Goal: Complete application form: Complete application form

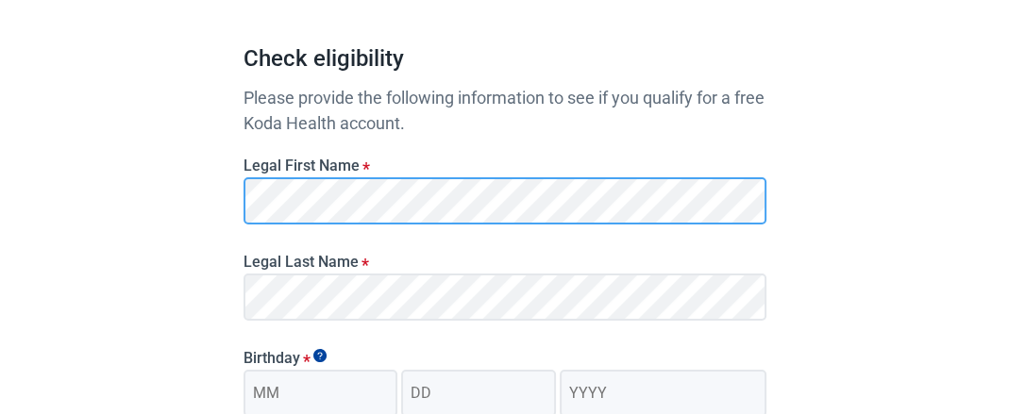
scroll to position [314, 0]
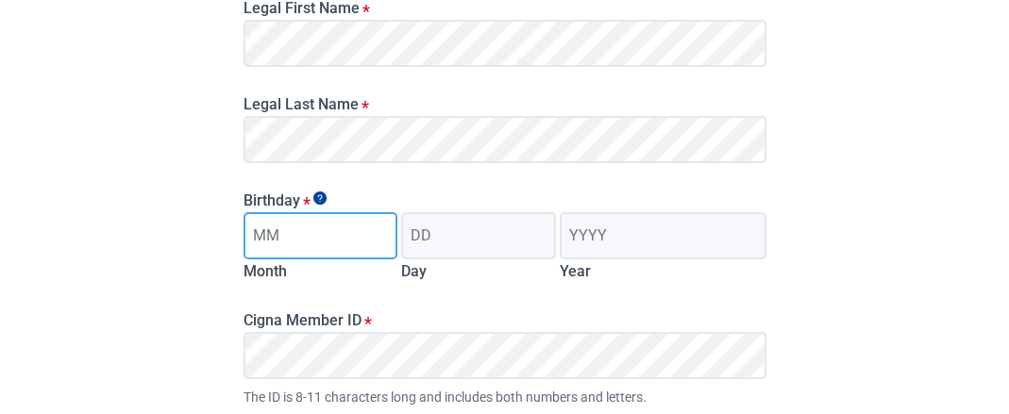
click at [310, 239] on input "Month" at bounding box center [320, 235] width 155 height 47
type input "12"
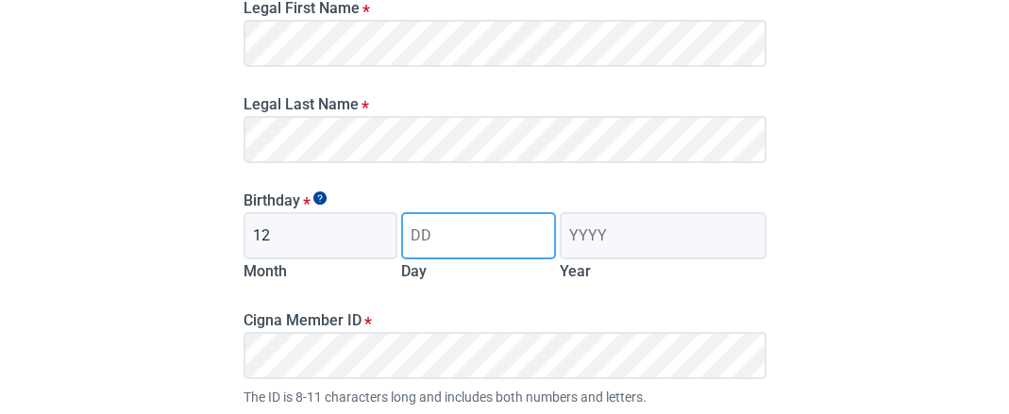
click at [456, 235] on input "Day" at bounding box center [478, 235] width 155 height 47
type input "19"
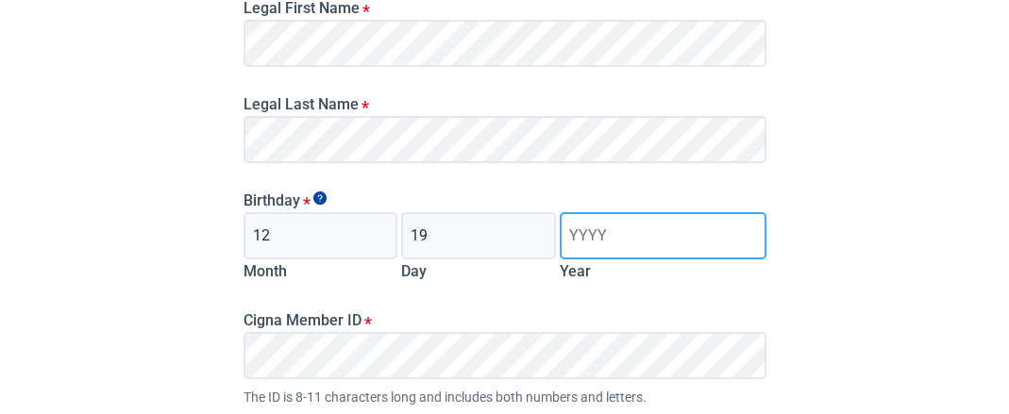
click at [603, 240] on input "Year" at bounding box center [662, 235] width 206 height 47
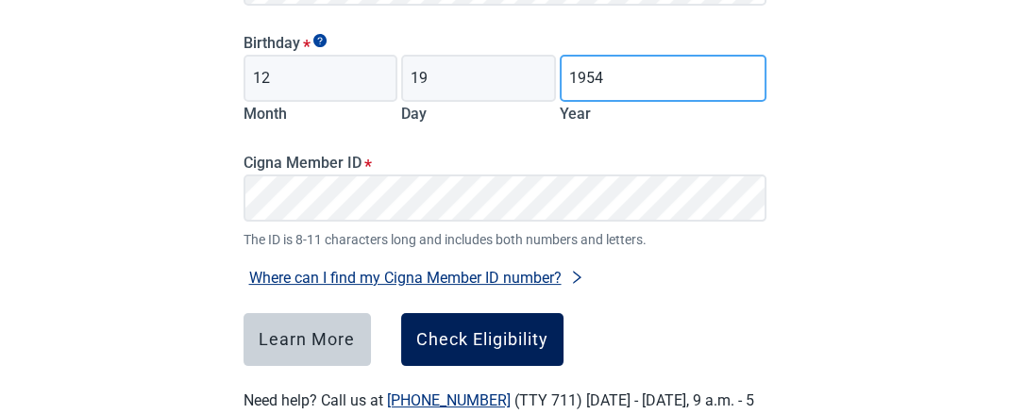
type input "1954"
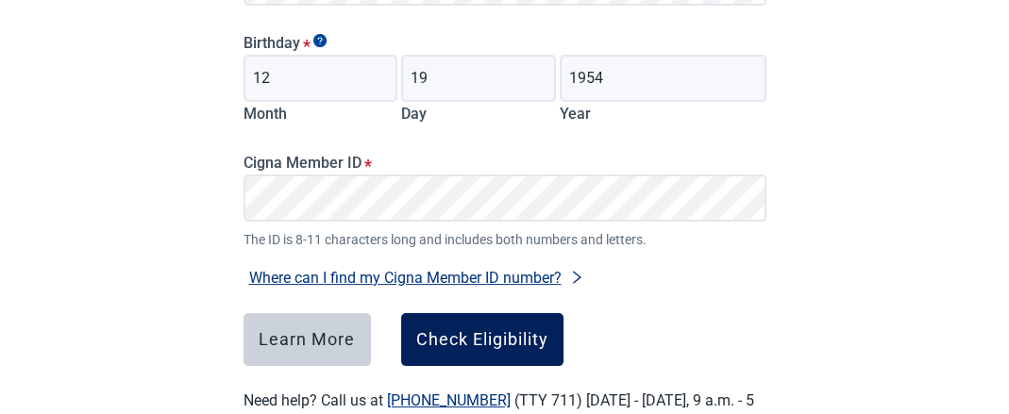
click at [458, 328] on button "Check Eligibility" at bounding box center [482, 339] width 162 height 53
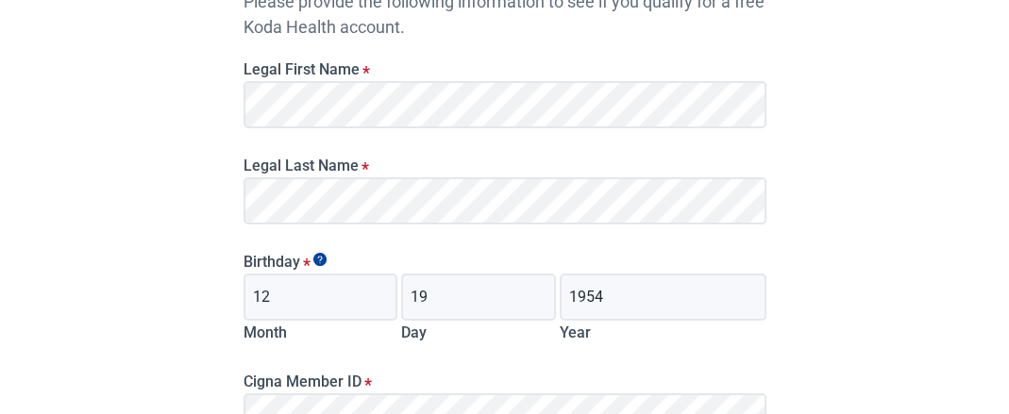
scroll to position [410, 0]
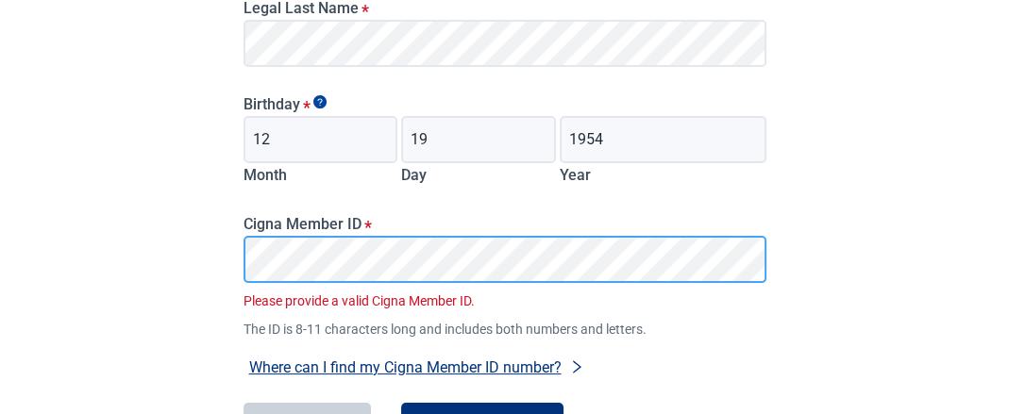
click at [236, 271] on div "Cigna Member ID * Please provide a valid Cigna Member ID. The ID is 8-11 charac…" at bounding box center [505, 266] width 538 height 145
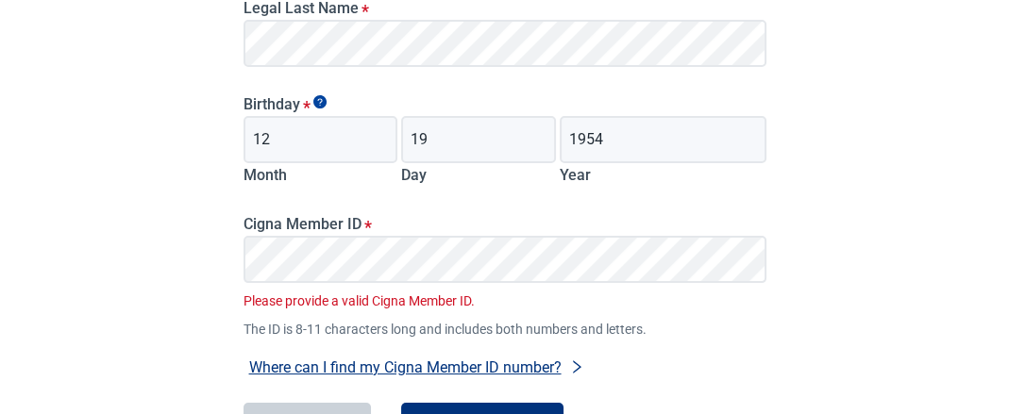
click at [230, 261] on main "Check eligibility Please provide the following information to see if you qualif…" at bounding box center [504, 95] width 613 height 951
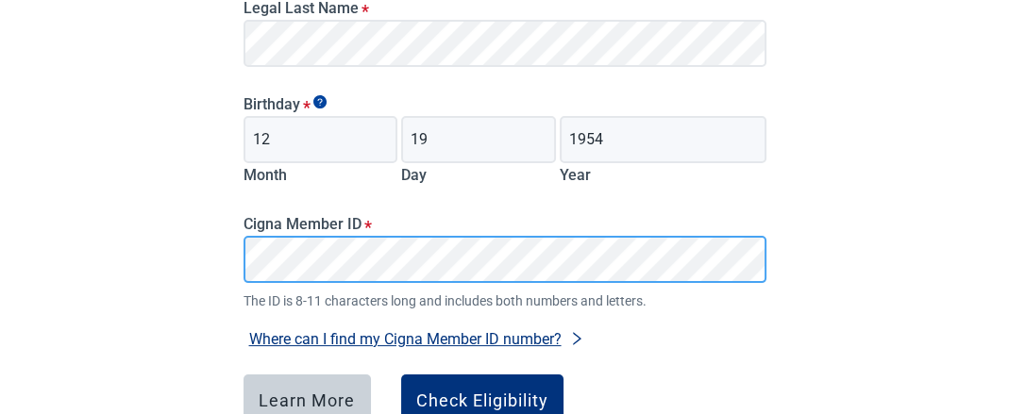
click at [243, 326] on button "Where can I find my Cigna Member ID number?" at bounding box center [416, 338] width 346 height 25
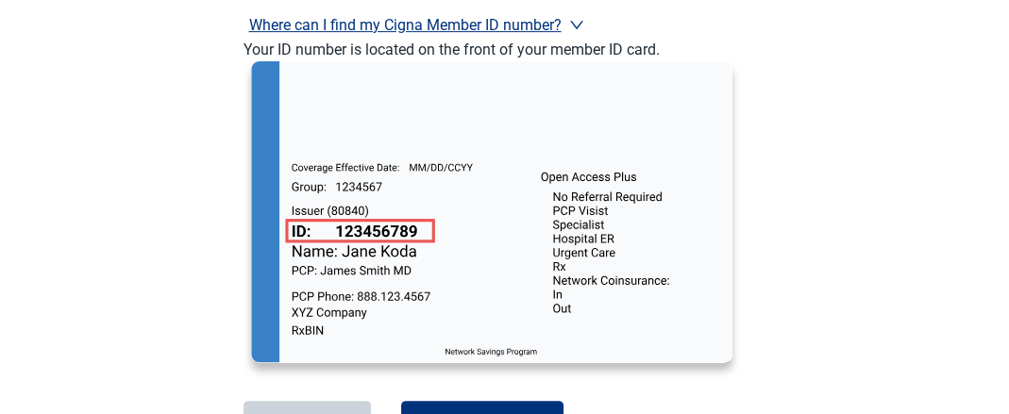
scroll to position [879, 0]
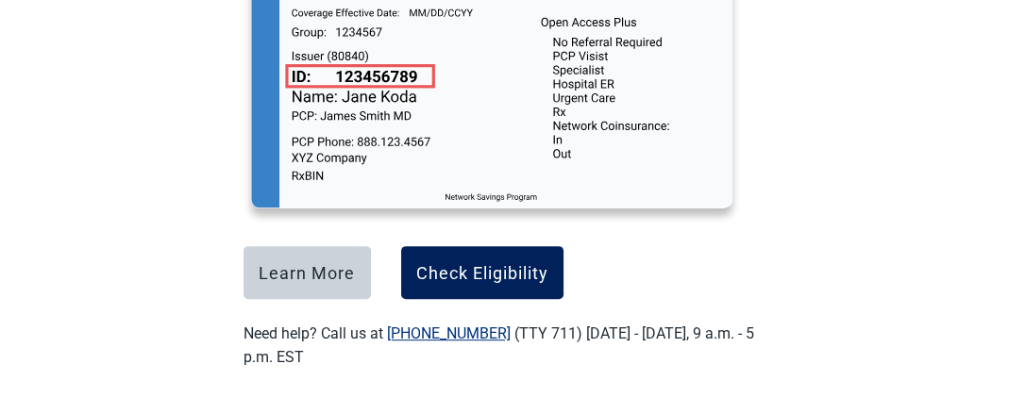
click at [480, 274] on div "Check Eligibility" at bounding box center [482, 272] width 132 height 19
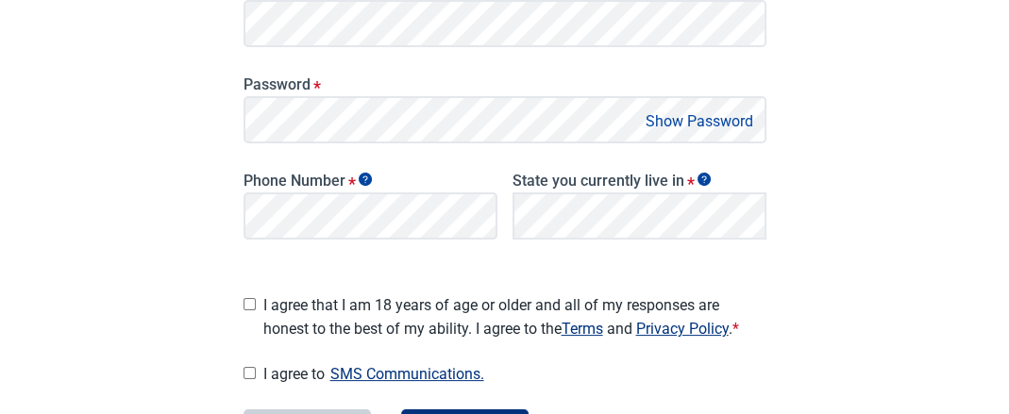
scroll to position [237, 0]
